Goal: Task Accomplishment & Management: Manage account settings

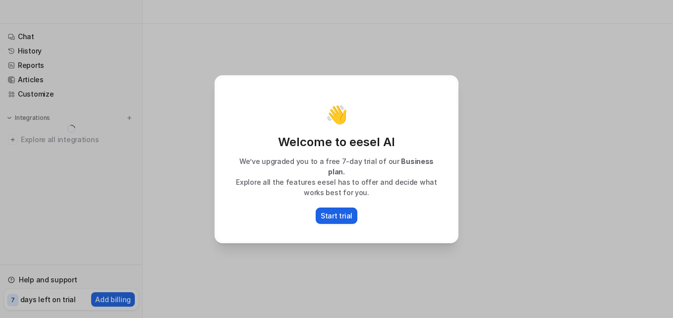
click at [343, 213] on p "Start trial" at bounding box center [337, 216] width 32 height 10
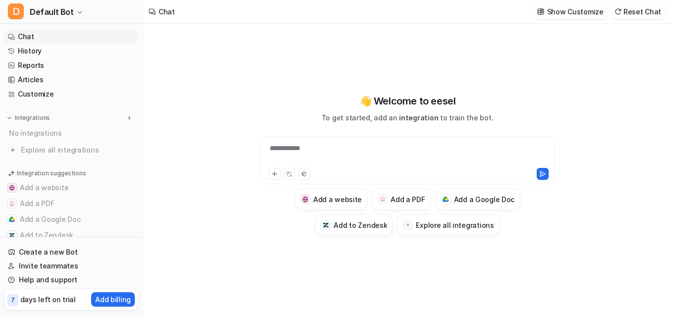
type textarea "**********"
click at [283, 149] on div at bounding box center [408, 154] width 290 height 23
click at [55, 53] on link "History" at bounding box center [71, 51] width 134 height 14
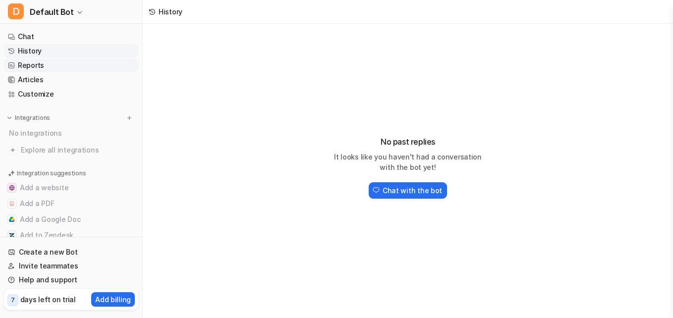
click at [50, 64] on link "Reports" at bounding box center [71, 66] width 134 height 14
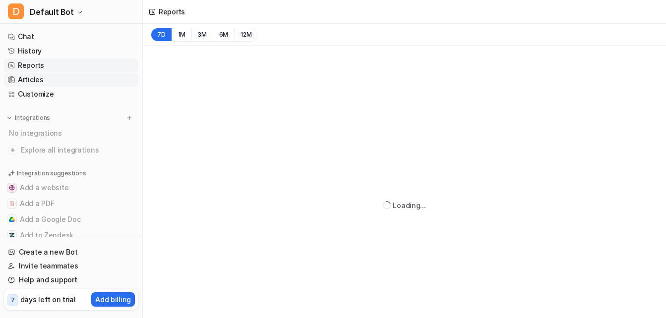
click at [50, 80] on link "Articles" at bounding box center [71, 80] width 134 height 14
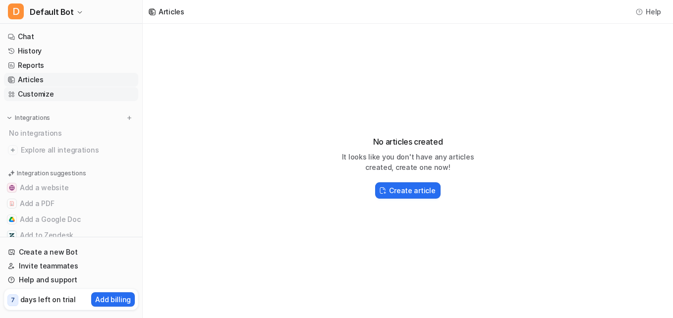
click at [50, 90] on link "Customize" at bounding box center [71, 94] width 134 height 14
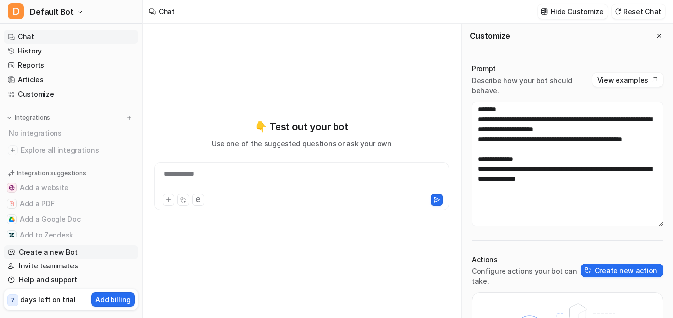
click at [63, 253] on link "Create a new Bot" at bounding box center [71, 252] width 134 height 14
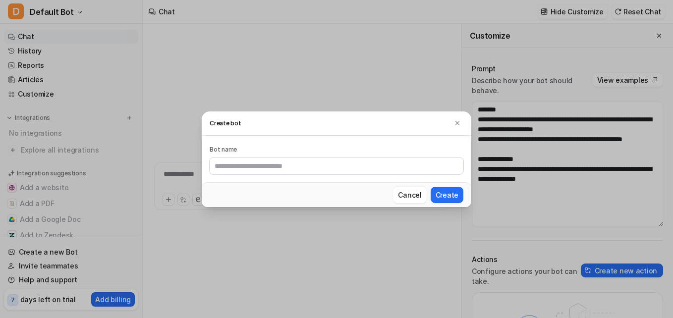
click at [260, 169] on input "text" at bounding box center [337, 166] width 254 height 17
type input "****"
click at [431, 187] on button "Create" at bounding box center [447, 195] width 33 height 16
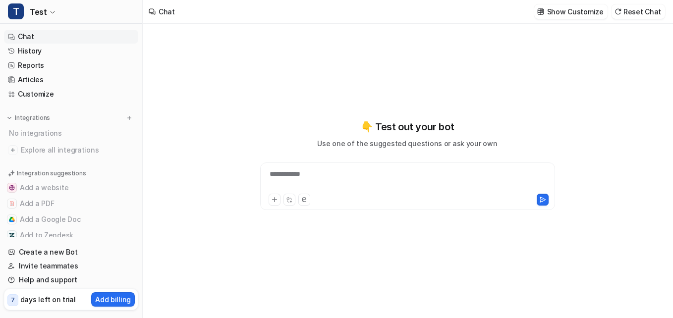
type textarea "**********"
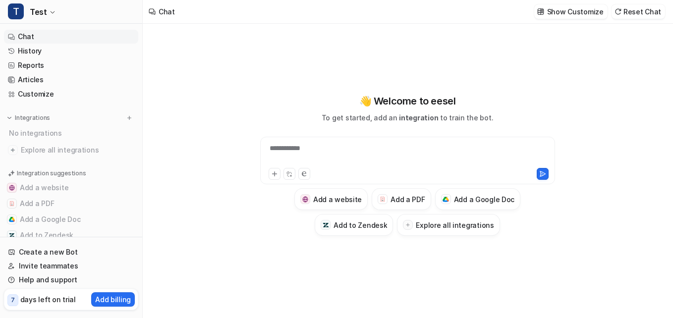
click at [130, 117] on div "Integrations No integrations Explore all integrations" at bounding box center [71, 135] width 134 height 44
click at [126, 117] on img at bounding box center [129, 118] width 7 height 7
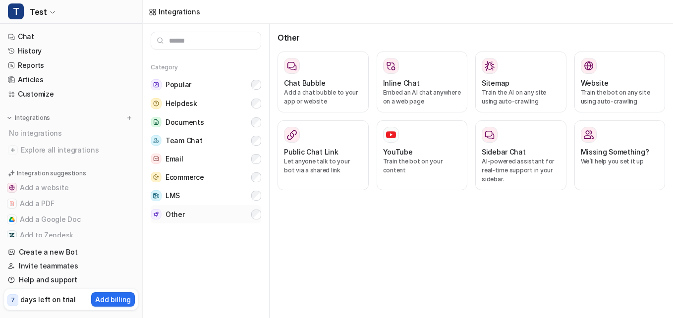
click at [250, 214] on button "Other" at bounding box center [206, 214] width 111 height 18
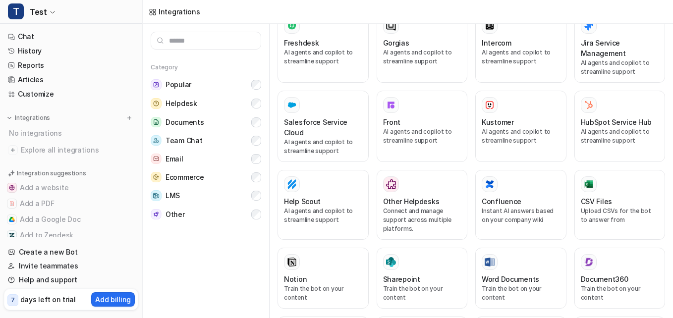
scroll to position [221, 0]
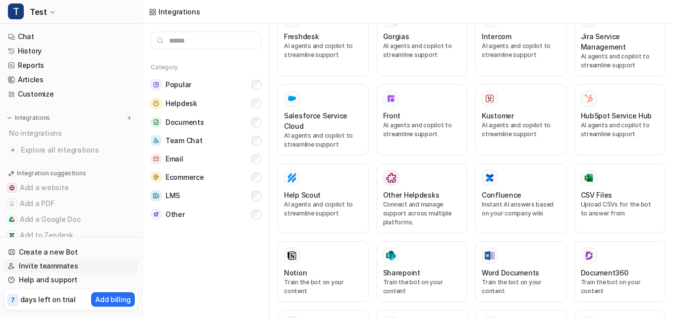
click at [60, 263] on link "Invite teammates" at bounding box center [71, 266] width 134 height 14
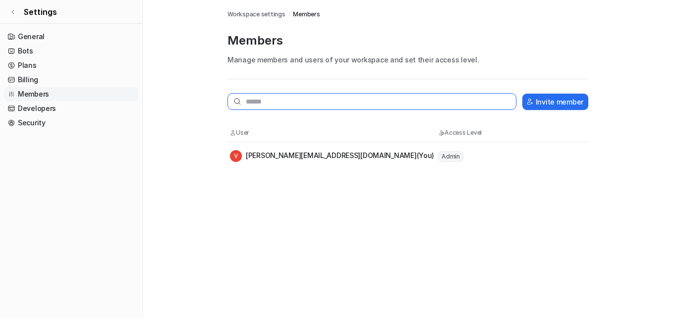
click at [353, 104] on input "text" at bounding box center [372, 101] width 289 height 17
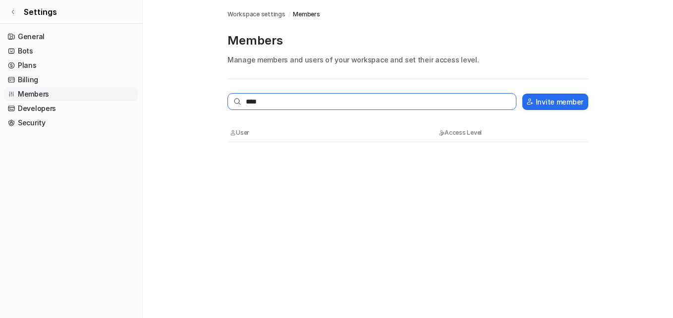
paste input "**********"
type input "**********"
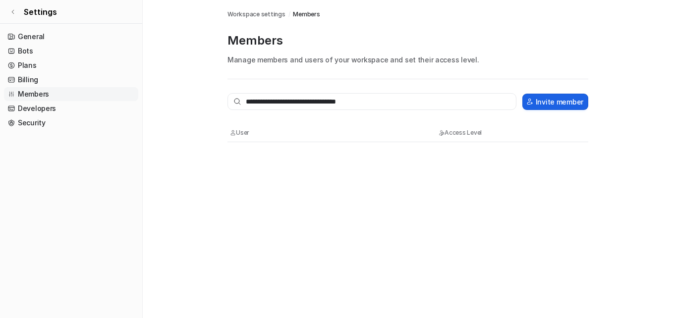
click at [560, 102] on button "Invite member" at bounding box center [556, 102] width 66 height 16
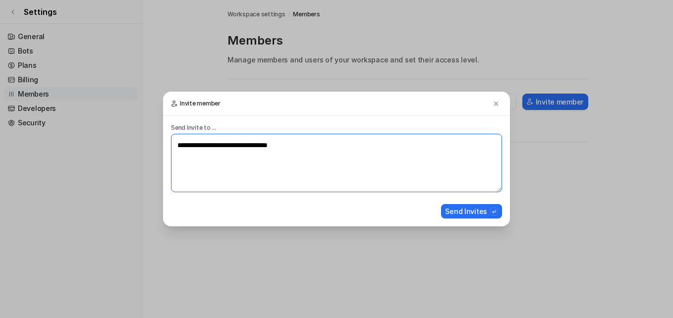
click at [326, 153] on textarea "**********" at bounding box center [336, 163] width 331 height 59
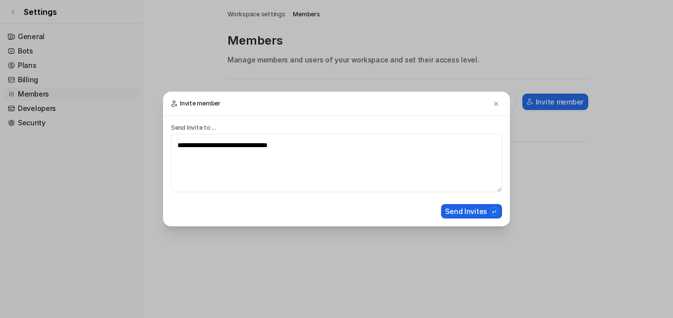
click at [455, 212] on button "Send Invites" at bounding box center [471, 211] width 61 height 14
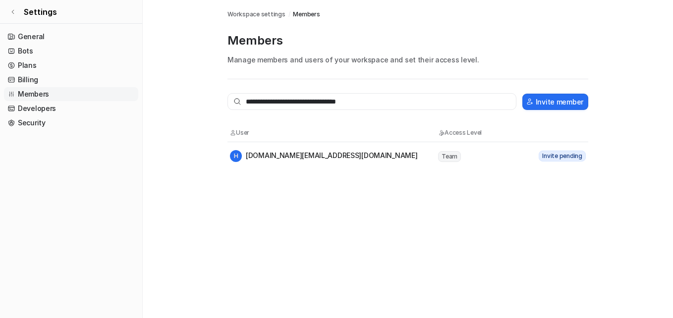
click at [395, 211] on div "**********" at bounding box center [336, 159] width 673 height 318
click at [375, 227] on div "**********" at bounding box center [336, 159] width 673 height 318
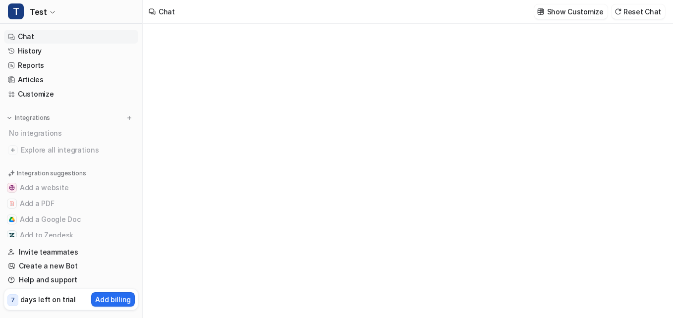
type textarea "**********"
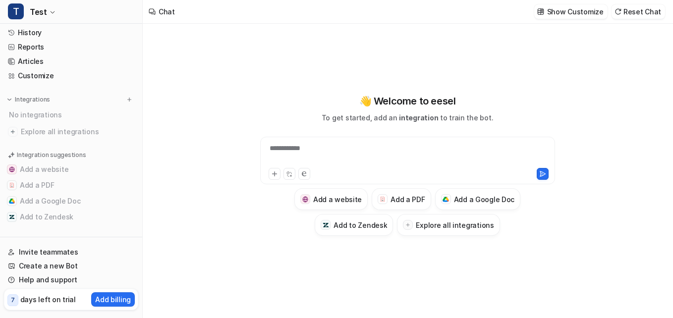
scroll to position [22, 0]
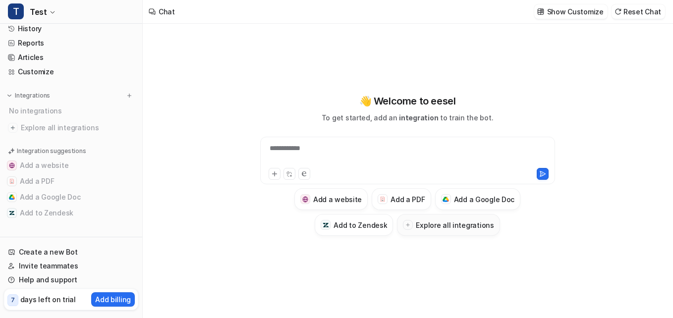
click at [408, 223] on icon at bounding box center [408, 225] width 5 height 5
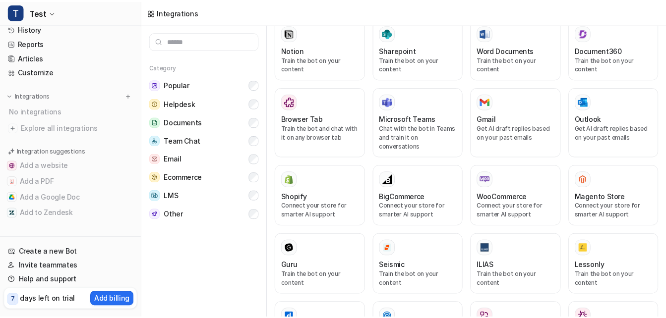
scroll to position [430, 0]
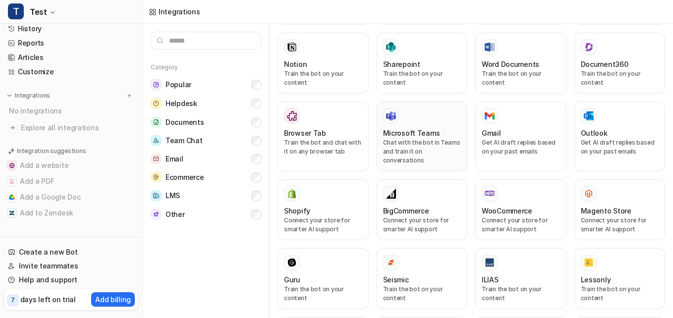
click at [414, 114] on div at bounding box center [422, 116] width 78 height 16
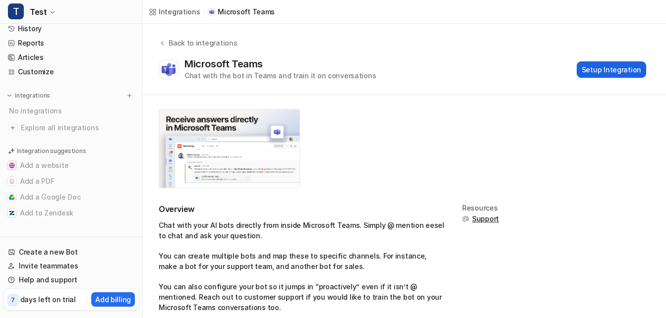
click at [623, 66] on button "Setup Integration" at bounding box center [611, 69] width 69 height 16
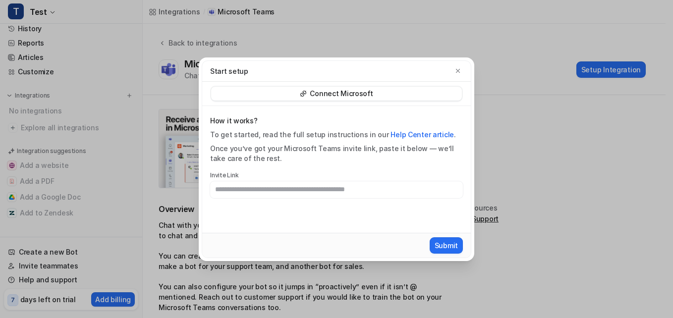
click at [333, 185] on input "text" at bounding box center [336, 189] width 253 height 17
click at [389, 93] on div "Connect Microsoft" at bounding box center [336, 94] width 251 height 14
click at [312, 95] on p "Connect Microsoft" at bounding box center [341, 94] width 63 height 10
click at [456, 72] on icon "button" at bounding box center [458, 70] width 7 height 7
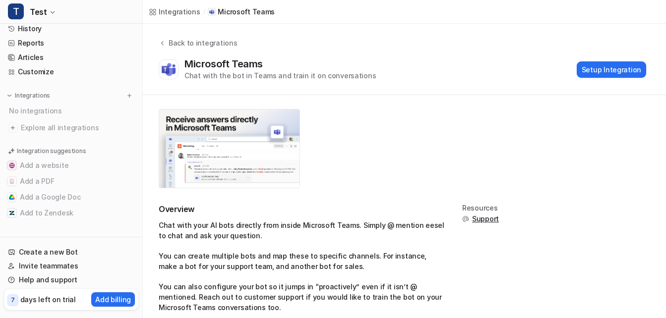
scroll to position [16, 0]
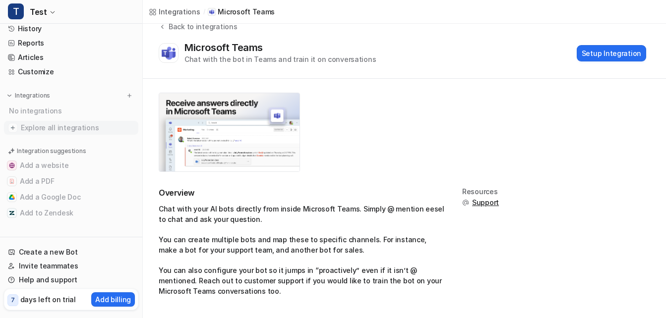
click at [47, 129] on span "Explore all integrations" at bounding box center [78, 128] width 114 height 16
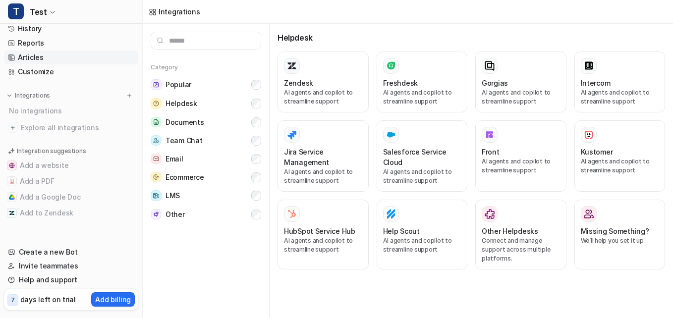
click at [54, 54] on link "Articles" at bounding box center [71, 58] width 134 height 14
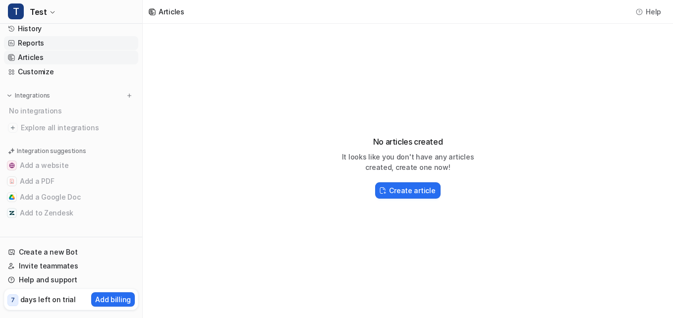
click at [38, 42] on link "Reports" at bounding box center [71, 43] width 134 height 14
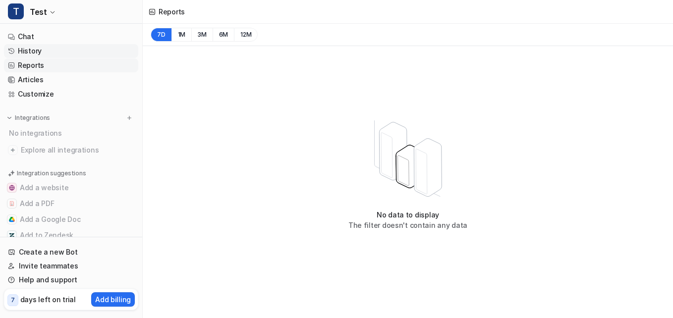
click at [51, 52] on link "History" at bounding box center [71, 51] width 134 height 14
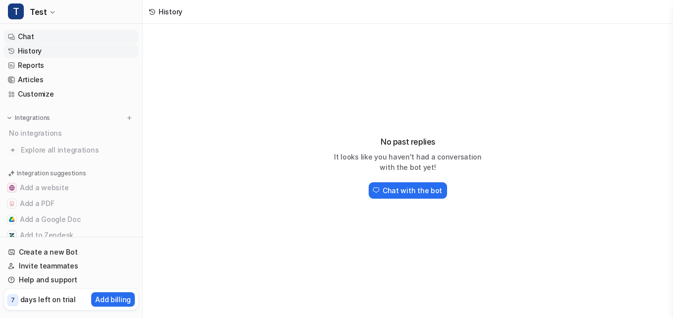
click at [92, 39] on link "Chat" at bounding box center [71, 37] width 134 height 14
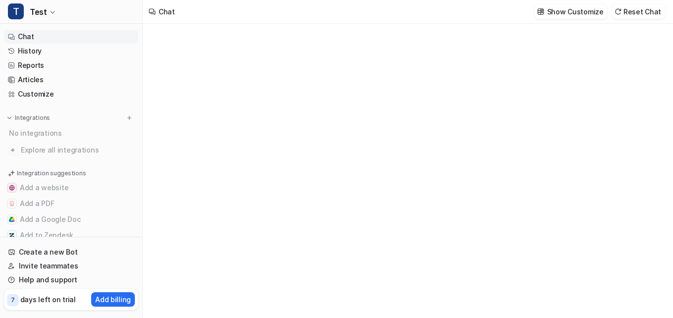
type textarea "**********"
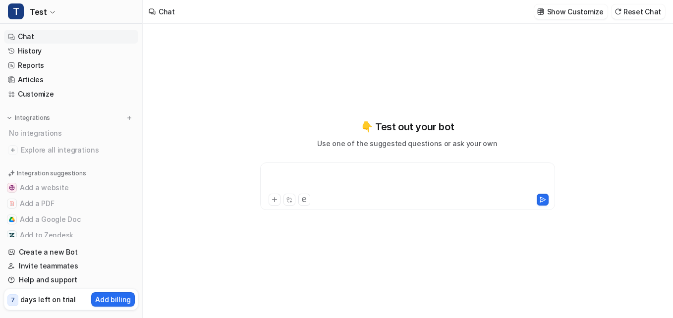
click at [326, 176] on div at bounding box center [408, 180] width 290 height 23
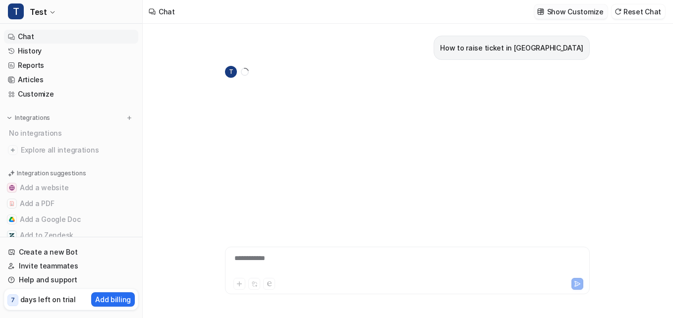
click at [592, 15] on p "Show Customize" at bounding box center [575, 11] width 57 height 10
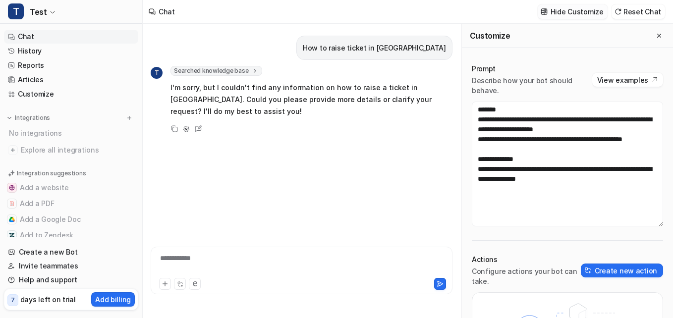
click at [585, 13] on p "Hide Customize" at bounding box center [577, 11] width 53 height 10
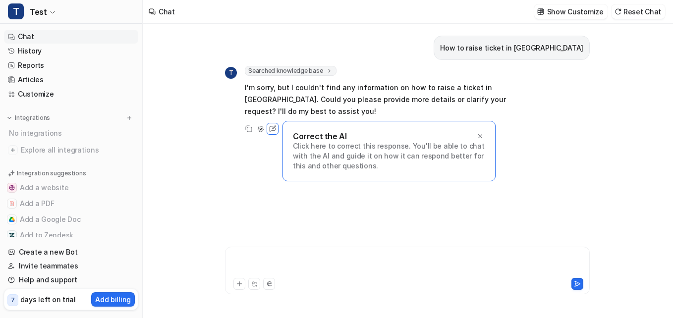
click at [285, 262] on div at bounding box center [408, 264] width 360 height 23
click at [673, 40] on html "T Test Chat History Reports Articles Customize Integrations No integrations Exp…" at bounding box center [336, 159] width 673 height 318
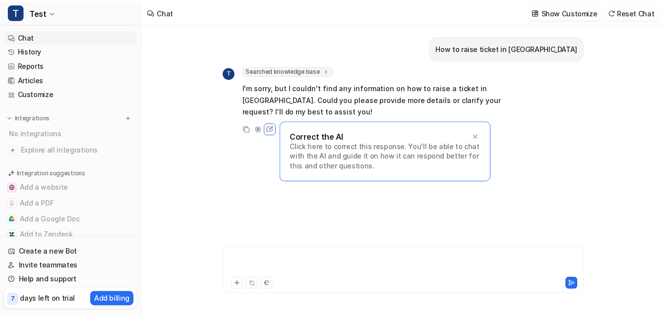
scroll to position [22, 0]
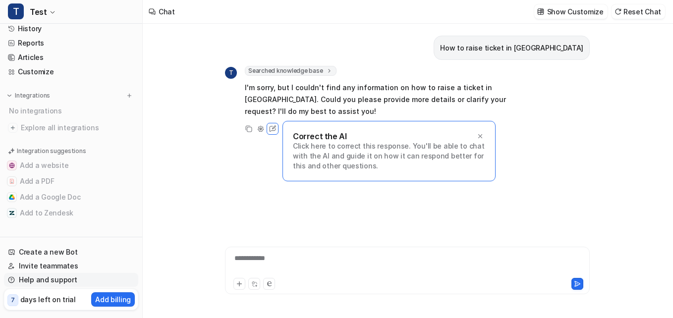
click at [50, 275] on link "Help and support" at bounding box center [71, 280] width 134 height 14
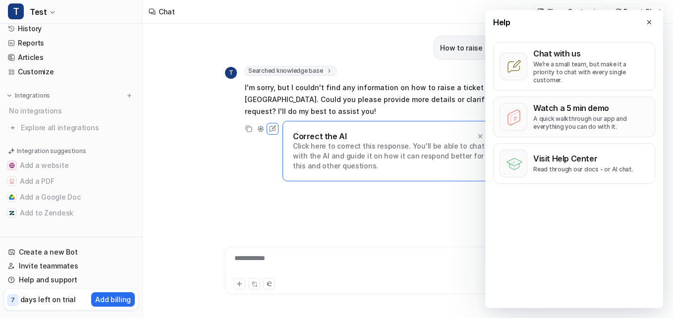
click at [581, 115] on p "A quick walkthrough our app and everything you can do with it." at bounding box center [591, 123] width 116 height 16
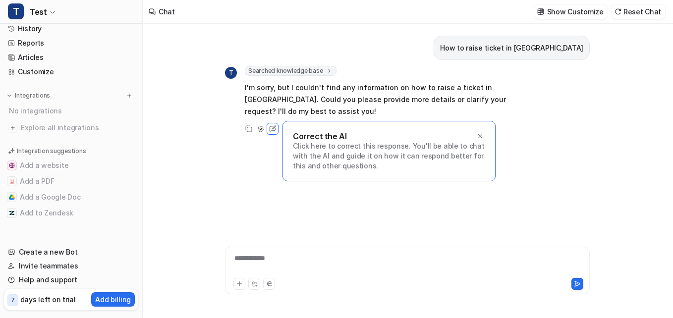
click at [294, 141] on p "Click here to correct this response. You'll be able to chat with the AI and gui…" at bounding box center [389, 156] width 192 height 30
click at [27, 59] on link "Articles" at bounding box center [71, 58] width 134 height 14
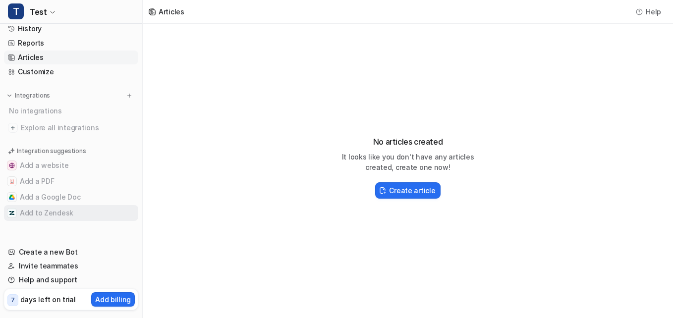
click at [39, 209] on button "Add to Zendesk" at bounding box center [71, 213] width 134 height 16
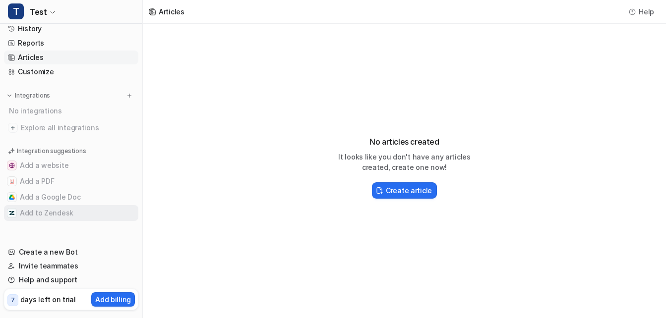
click at [40, 209] on button "Add to Zendesk" at bounding box center [71, 213] width 134 height 16
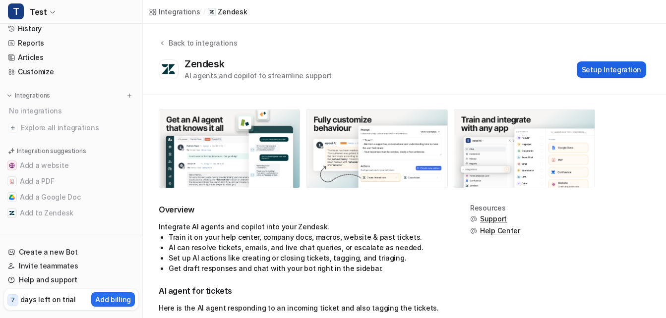
click at [611, 69] on button "Setup Integration" at bounding box center [611, 69] width 69 height 16
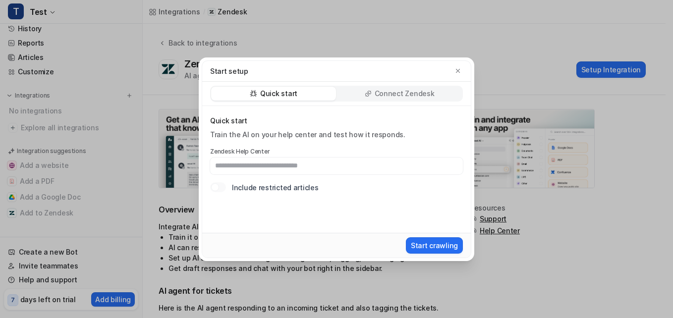
click at [387, 93] on p "Connect Zendesk" at bounding box center [405, 94] width 60 height 10
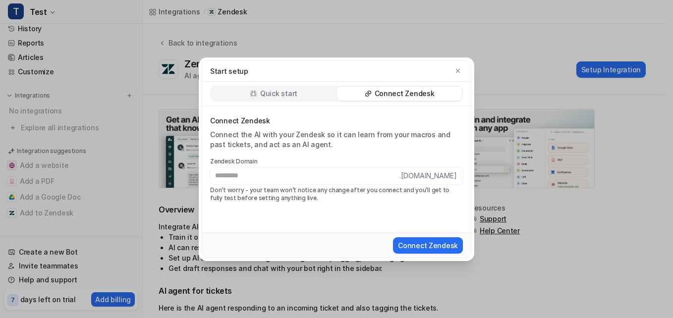
click at [263, 90] on p "Quick start" at bounding box center [278, 94] width 37 height 10
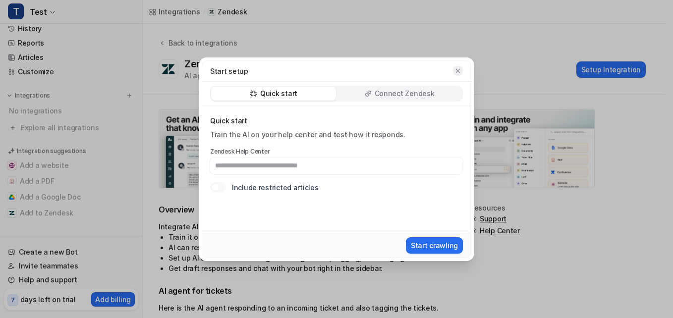
click at [458, 71] on icon "button" at bounding box center [458, 70] width 4 height 4
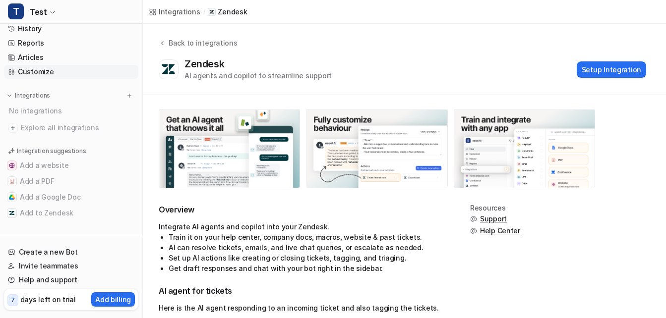
click at [25, 67] on link "Customize" at bounding box center [71, 72] width 134 height 14
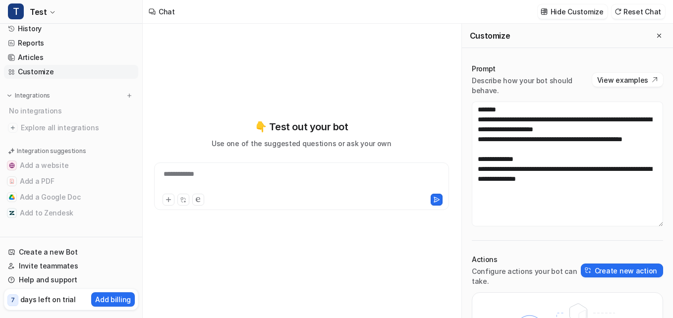
click at [43, 74] on link "Customize" at bounding box center [71, 72] width 134 height 14
click at [46, 129] on span "Explore all integrations" at bounding box center [78, 128] width 114 height 16
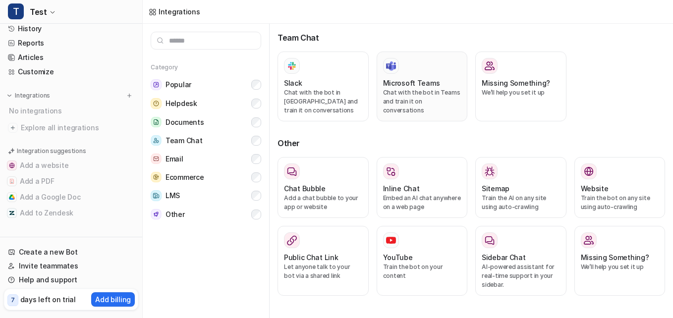
click at [406, 81] on h3 "Microsoft Teams" at bounding box center [411, 83] width 57 height 10
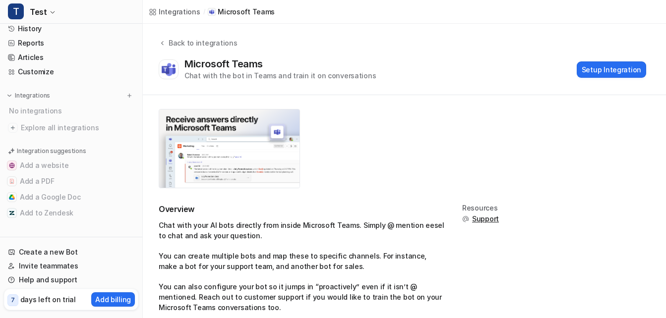
scroll to position [16, 0]
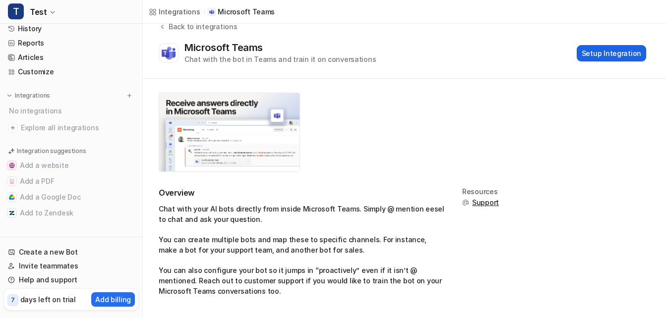
click at [597, 56] on button "Setup Integration" at bounding box center [611, 53] width 69 height 16
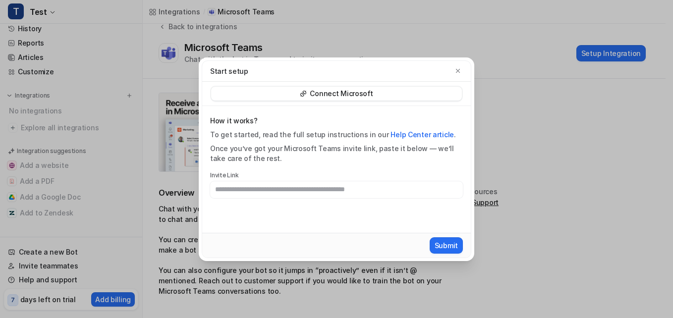
click at [319, 95] on p "Connect Microsoft" at bounding box center [341, 94] width 63 height 10
click at [407, 131] on link "Help Center article" at bounding box center [422, 134] width 63 height 8
click at [312, 194] on input "text" at bounding box center [336, 189] width 253 height 17
click at [459, 69] on icon "button" at bounding box center [458, 70] width 7 height 7
